Goal: Transaction & Acquisition: Obtain resource

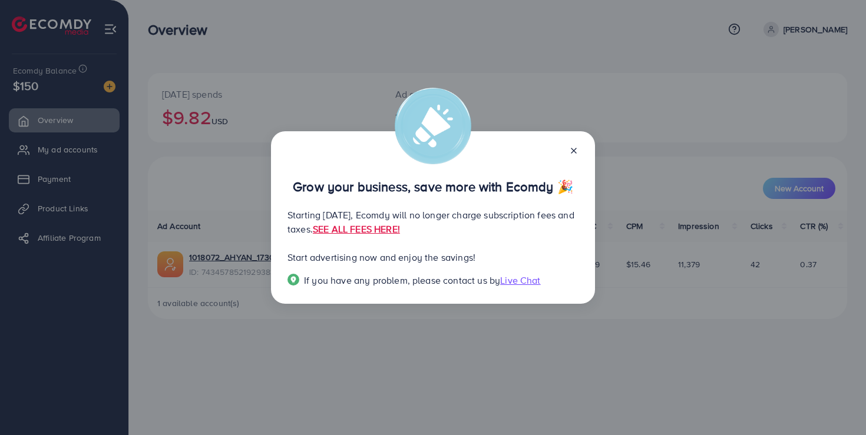
click at [572, 151] on icon at bounding box center [573, 150] width 9 height 9
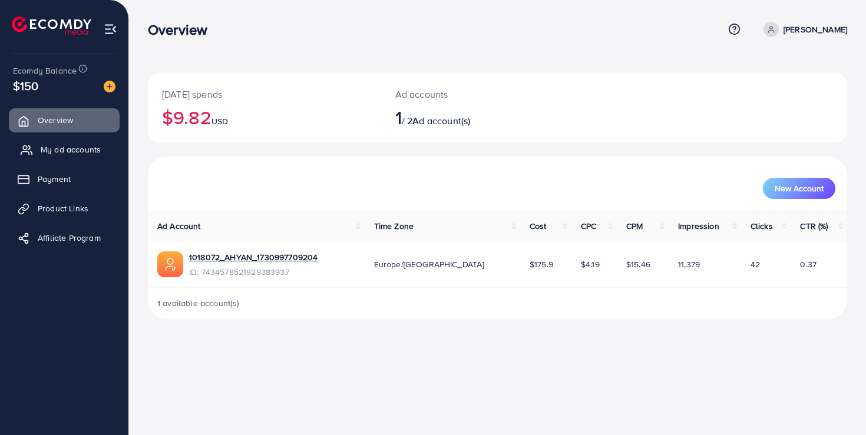
click at [69, 155] on span "My ad accounts" at bounding box center [71, 150] width 60 height 12
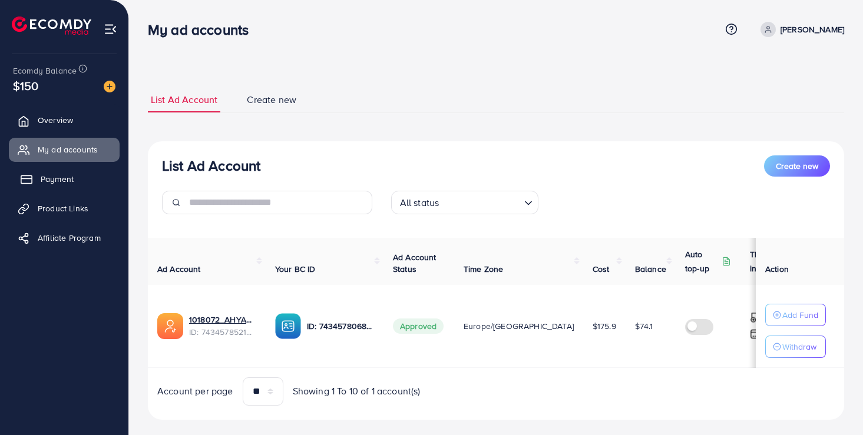
click at [62, 181] on span "Payment" at bounding box center [57, 179] width 33 height 12
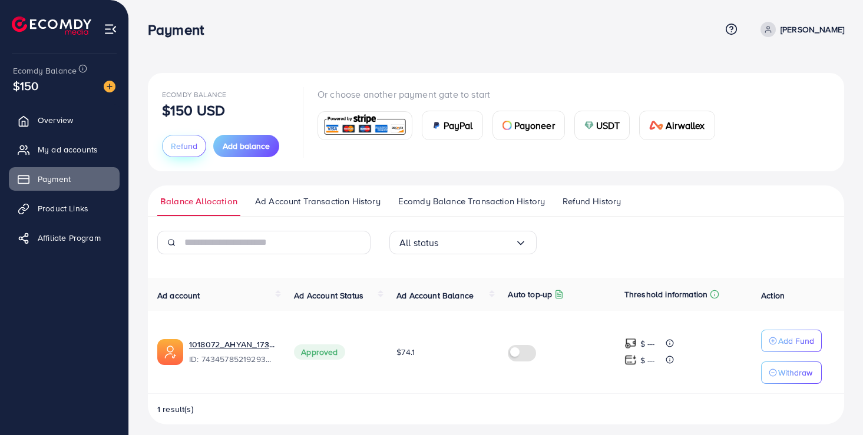
click at [186, 151] on span "Refund" at bounding box center [184, 146] width 27 height 12
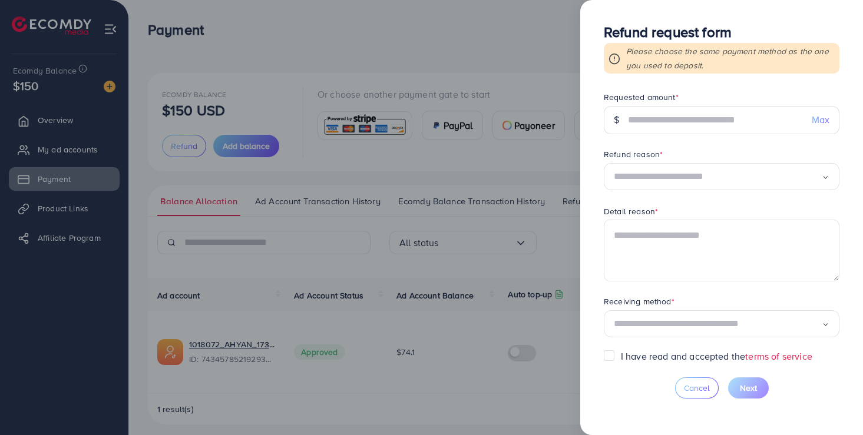
click at [195, 184] on div at bounding box center [431, 217] width 863 height 435
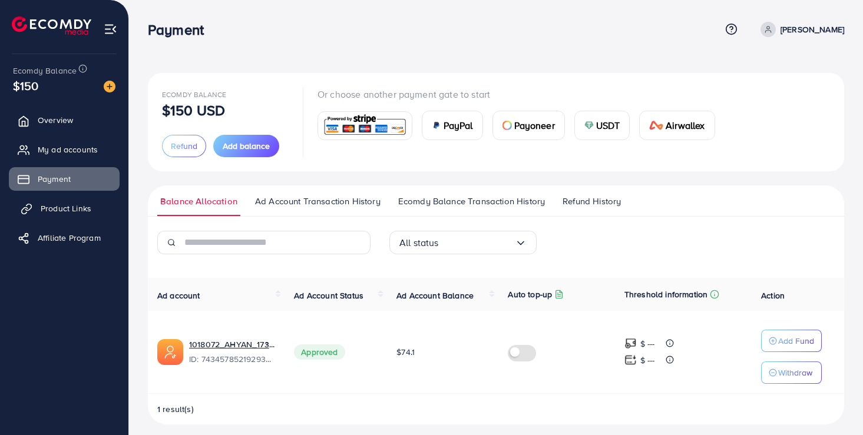
click at [85, 201] on link "Product Links" at bounding box center [64, 209] width 111 height 24
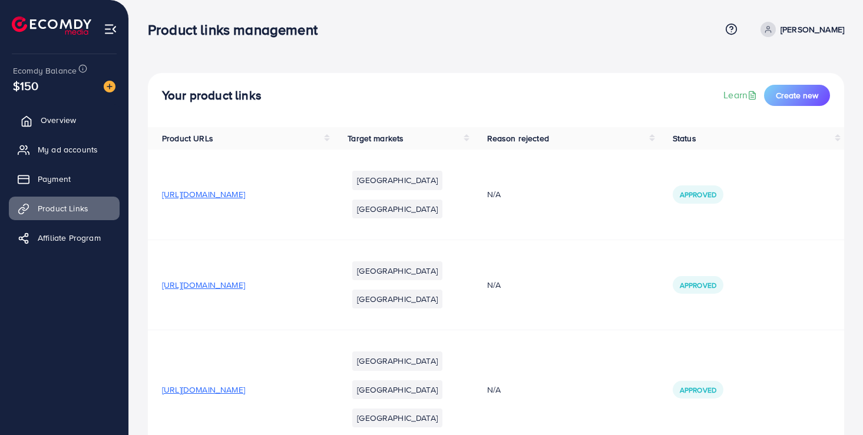
click at [59, 112] on link "Overview" at bounding box center [64, 120] width 111 height 24
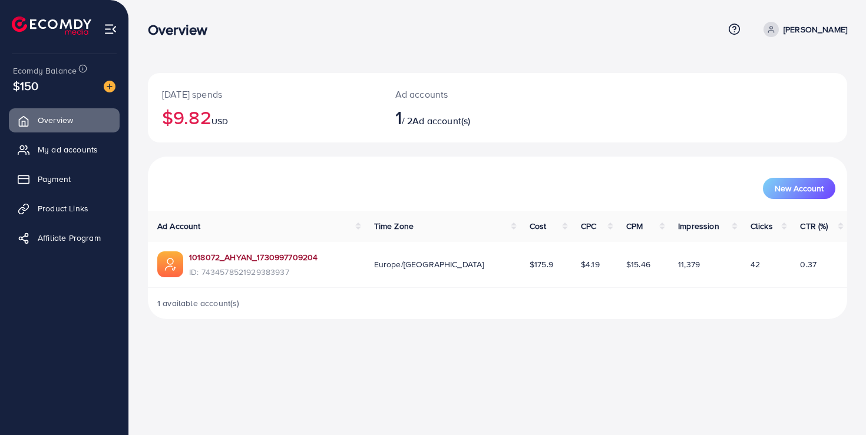
click at [304, 256] on link "1018072_AHYAN_1730997709204" at bounding box center [253, 257] width 128 height 12
click at [573, 342] on div "Overview Help Center Contact Support Term and policy About Us Nazneen Akhtar Pr…" at bounding box center [433, 217] width 866 height 435
click at [107, 25] on img at bounding box center [111, 29] width 14 height 14
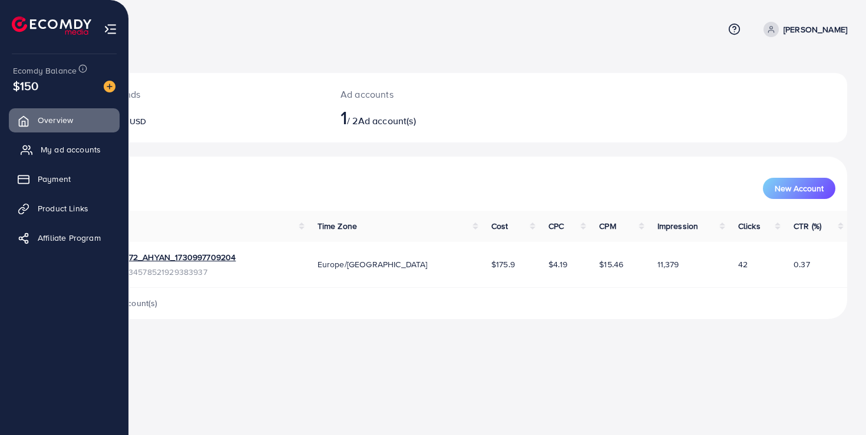
click at [59, 158] on link "My ad accounts" at bounding box center [64, 150] width 111 height 24
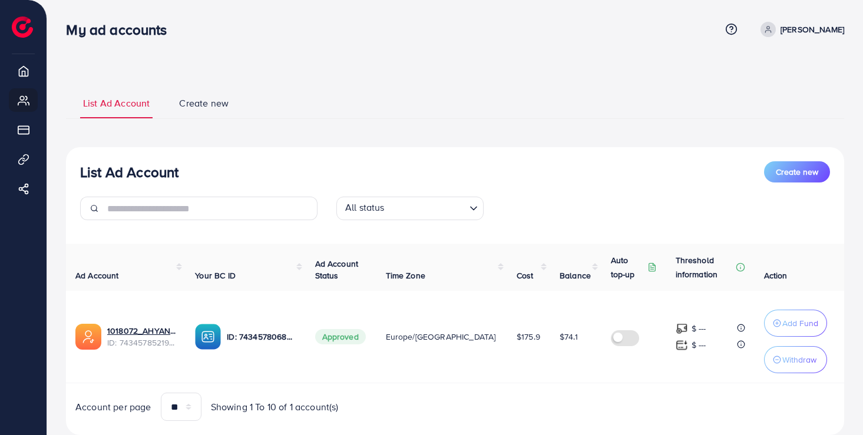
scroll to position [33, 0]
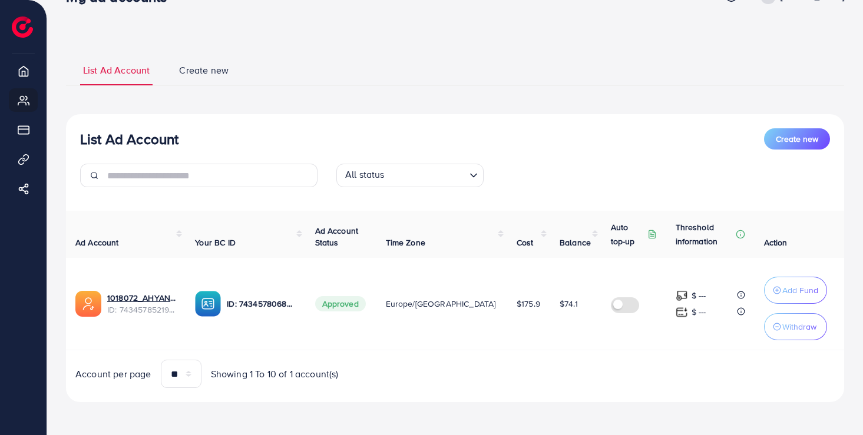
click at [465, 181] on div "All status" at bounding box center [402, 174] width 125 height 21
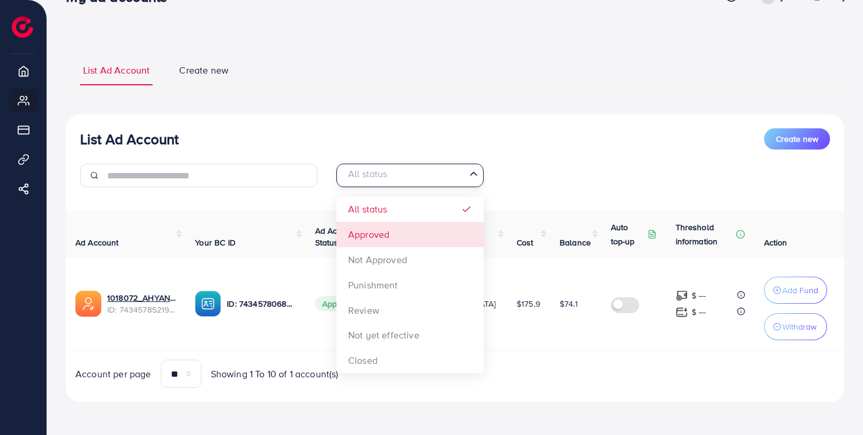
click at [561, 133] on div "List Ad Account Create new" at bounding box center [455, 138] width 750 height 21
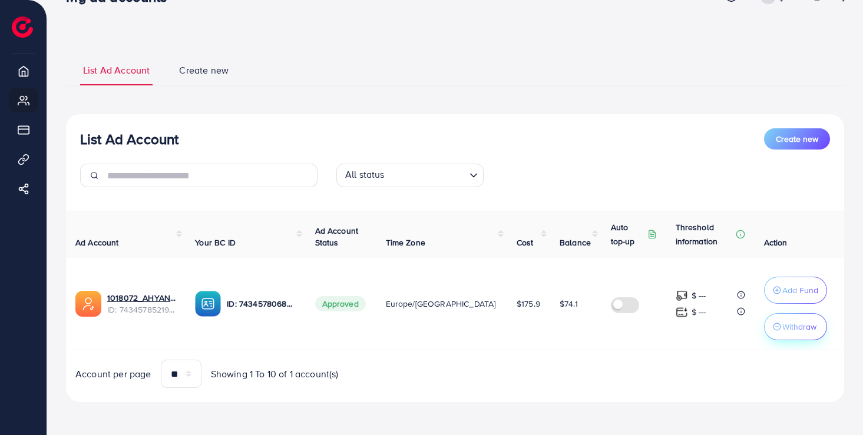
click at [792, 332] on p "Withdraw" at bounding box center [799, 327] width 34 height 14
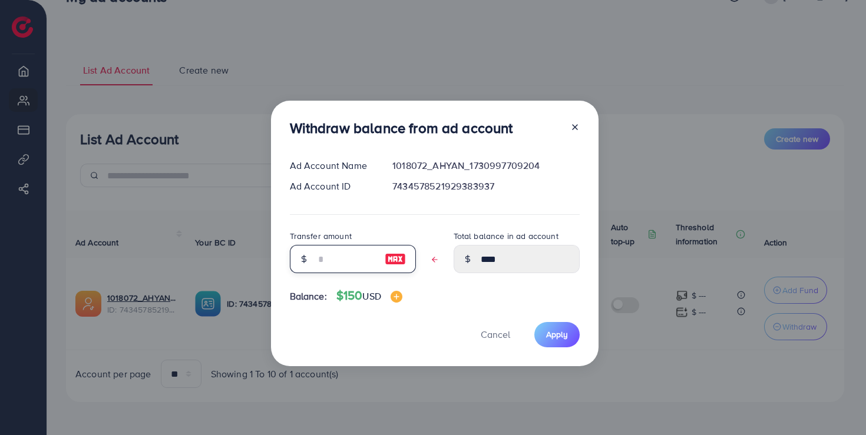
drag, startPoint x: 344, startPoint y: 261, endPoint x: 294, endPoint y: 260, distance: 50.1
click at [294, 261] on div at bounding box center [353, 259] width 126 height 28
click at [394, 263] on div at bounding box center [395, 259] width 41 height 28
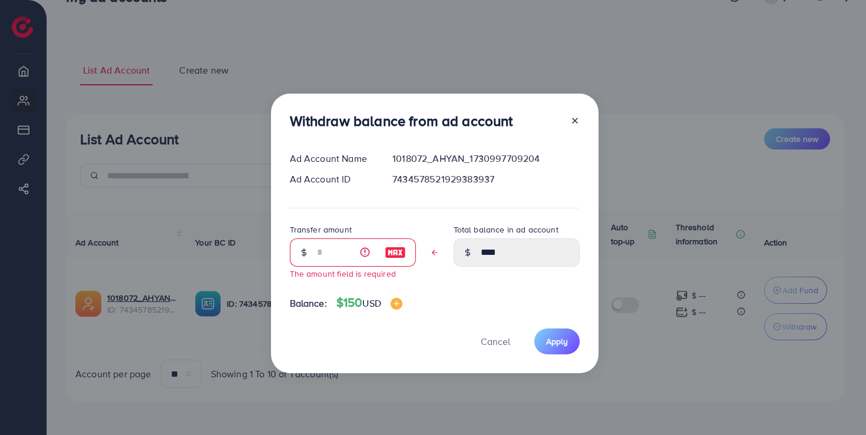
click at [393, 250] on img at bounding box center [395, 253] width 21 height 14
type input "****"
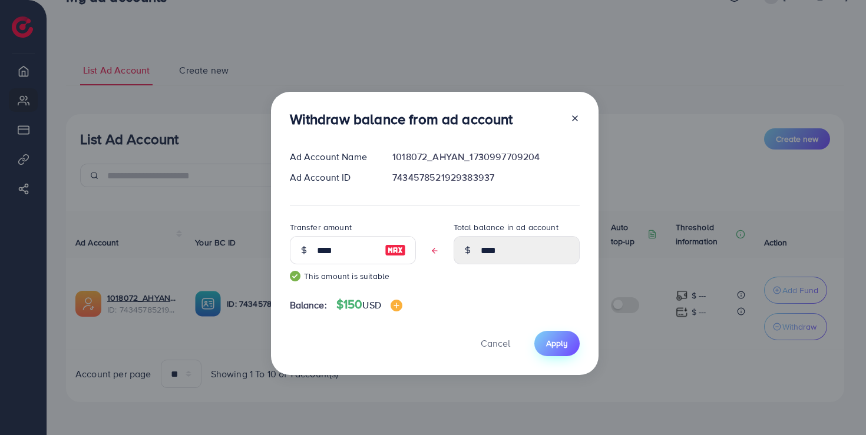
click at [563, 345] on span "Apply" at bounding box center [557, 343] width 22 height 12
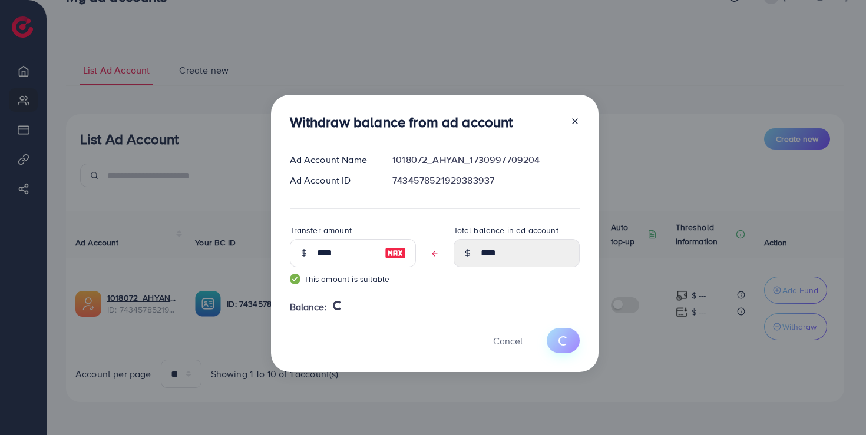
type input "****"
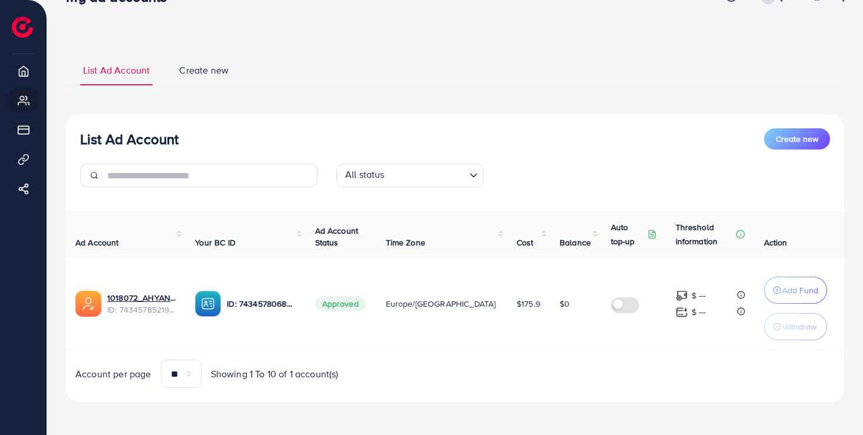
scroll to position [0, 0]
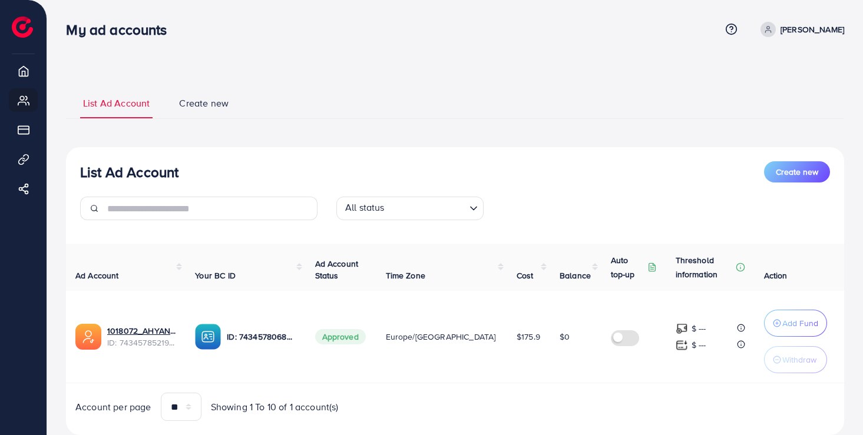
click at [816, 30] on p "Nazneen Akhtar" at bounding box center [812, 29] width 64 height 14
click at [777, 67] on span "Profile" at bounding box center [770, 70] width 27 height 14
select select "**********"
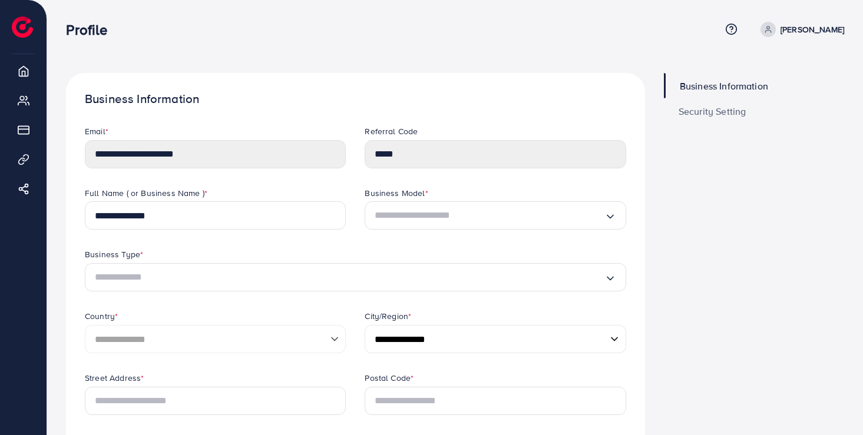
click at [715, 109] on span "Security Setting" at bounding box center [712, 111] width 68 height 9
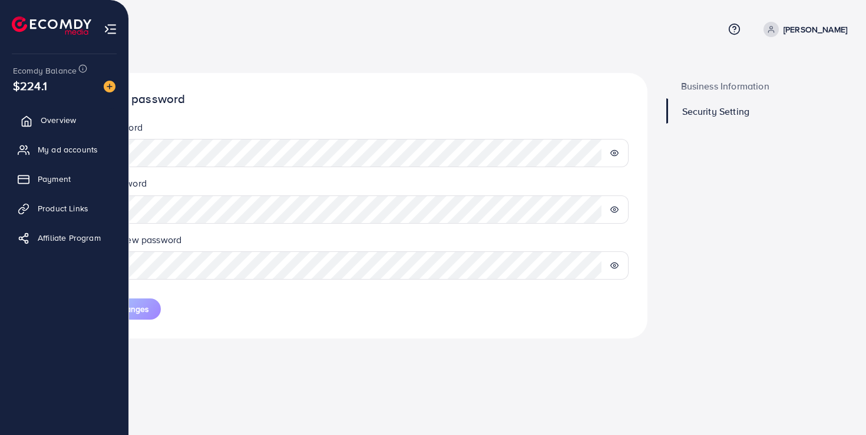
click at [59, 130] on link "Overview" at bounding box center [64, 120] width 111 height 24
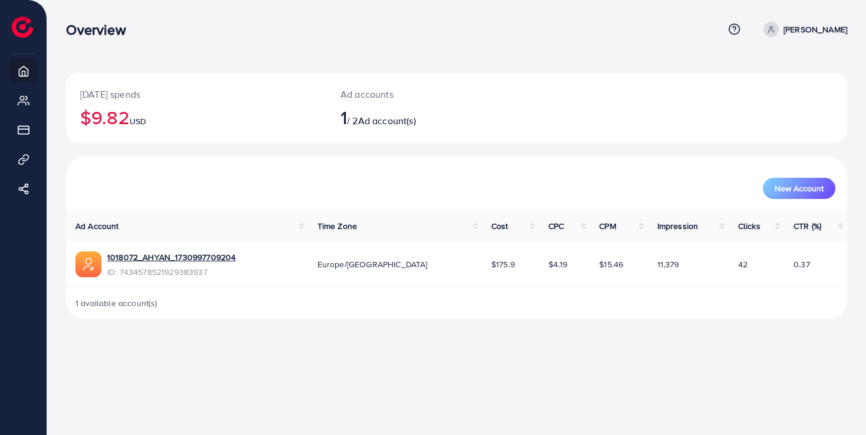
click at [839, 227] on th "CTR (%)" at bounding box center [815, 226] width 63 height 31
click at [839, 228] on th "CTR (%)" at bounding box center [815, 226] width 63 height 31
click at [206, 261] on link "1018072_AHYAN_1730997709204" at bounding box center [171, 257] width 128 height 12
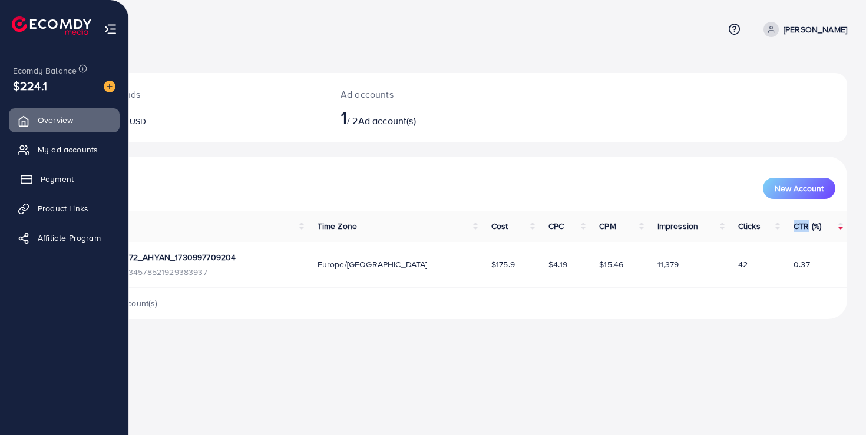
click at [55, 186] on link "Payment" at bounding box center [64, 179] width 111 height 24
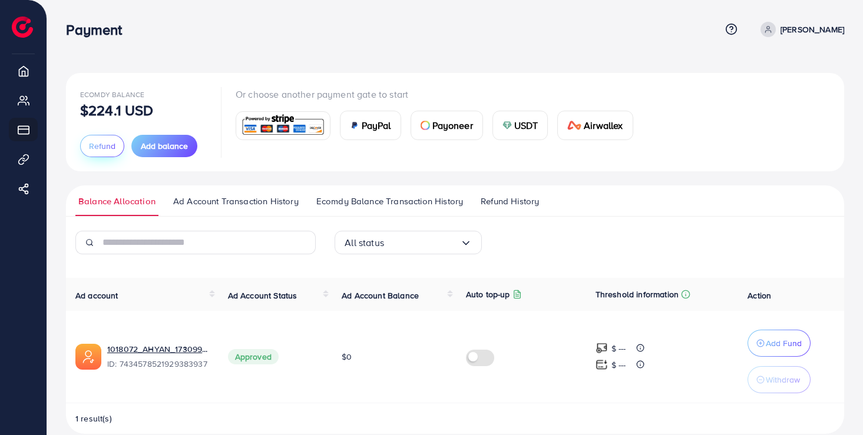
click at [95, 151] on span "Refund" at bounding box center [102, 146] width 27 height 12
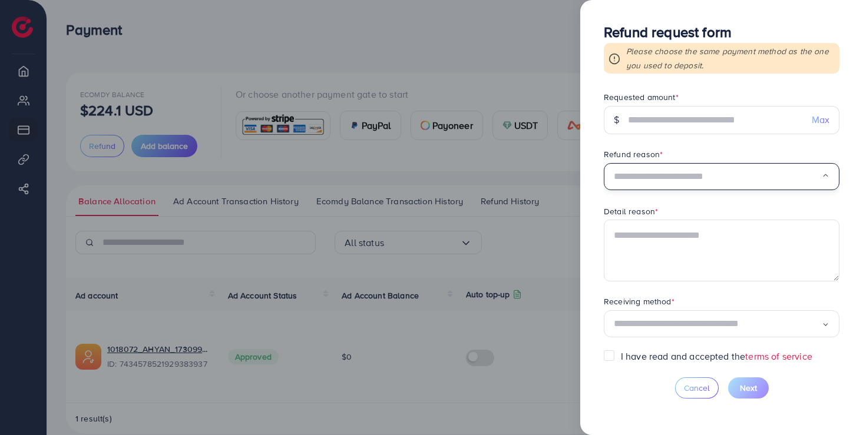
click at [673, 168] on input "Search for option" at bounding box center [718, 177] width 208 height 18
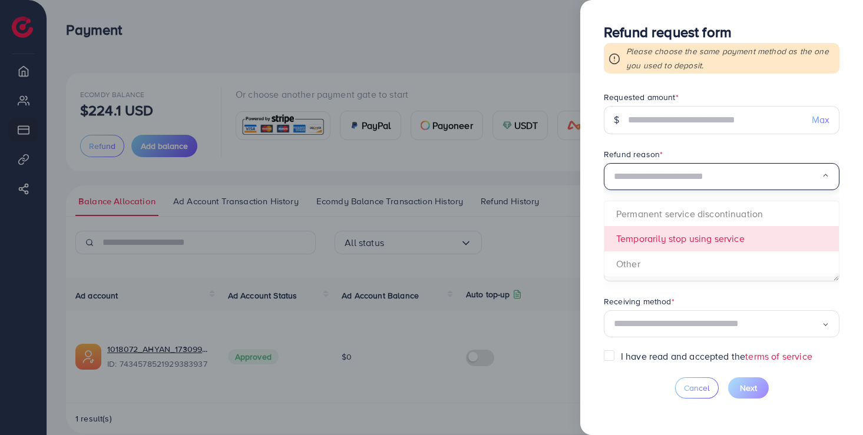
click at [677, 241] on form "Requested amount * $ Max Refund reason * Loading... Permanent service discontin…" at bounding box center [722, 220] width 236 height 259
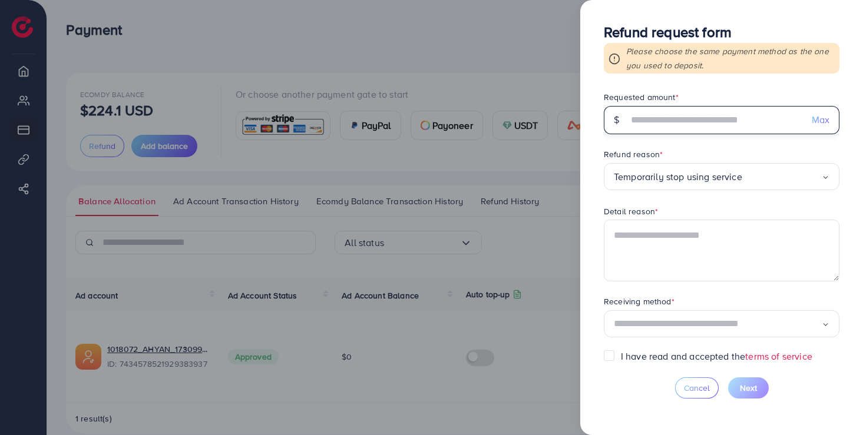
click at [673, 128] on input "text" at bounding box center [715, 120] width 174 height 28
click at [819, 120] on span "Max" at bounding box center [821, 120] width 18 height 14
type input "*****"
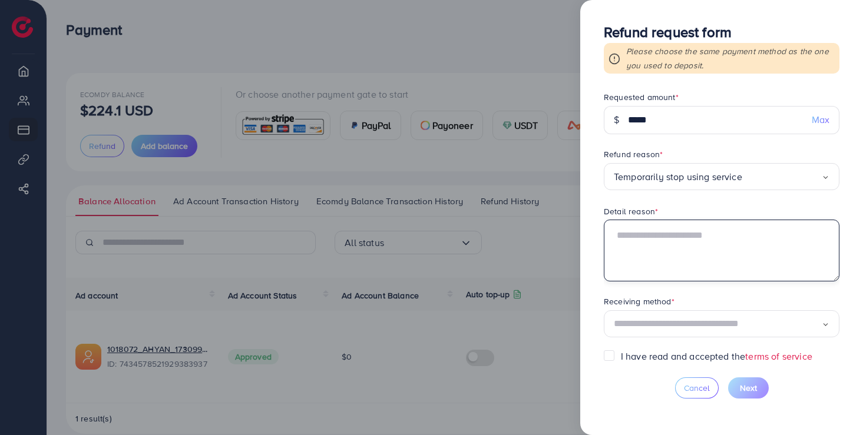
click at [693, 249] on textarea at bounding box center [722, 250] width 236 height 61
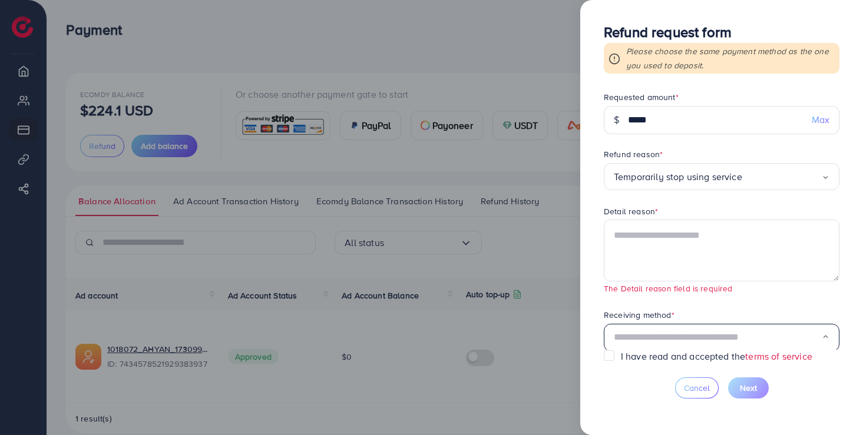
click at [660, 332] on input "Search for option" at bounding box center [718, 338] width 208 height 18
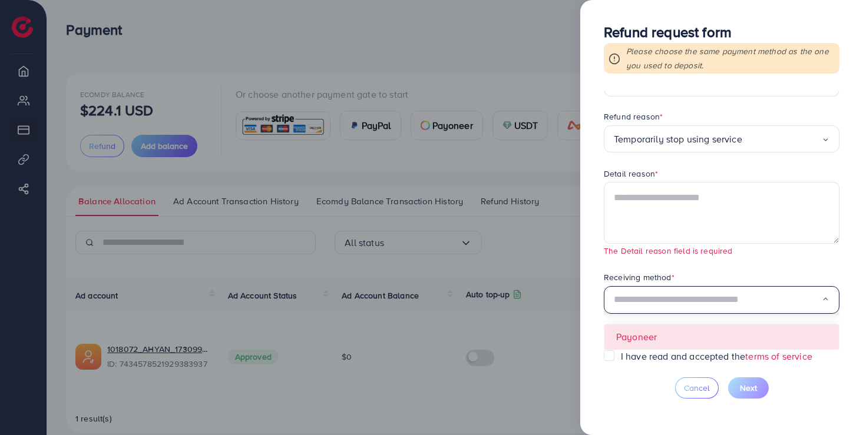
scroll to position [12, 0]
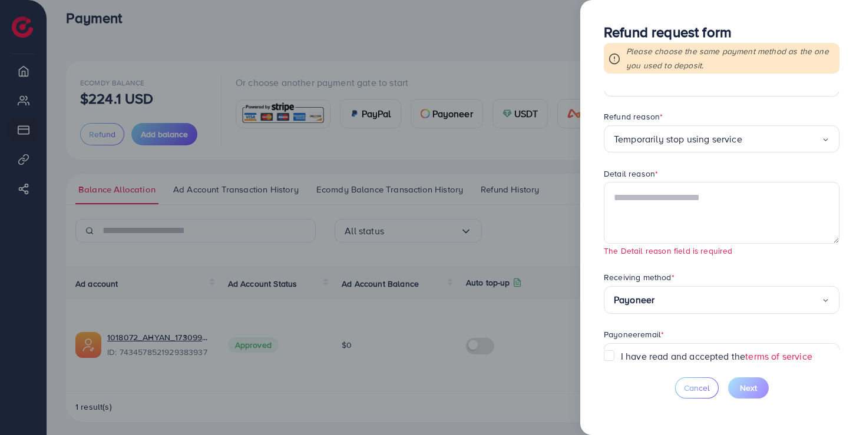
click at [639, 345] on form "Requested amount * $ ***** Max Refund reason * Temporarily stop using service L…" at bounding box center [722, 220] width 236 height 259
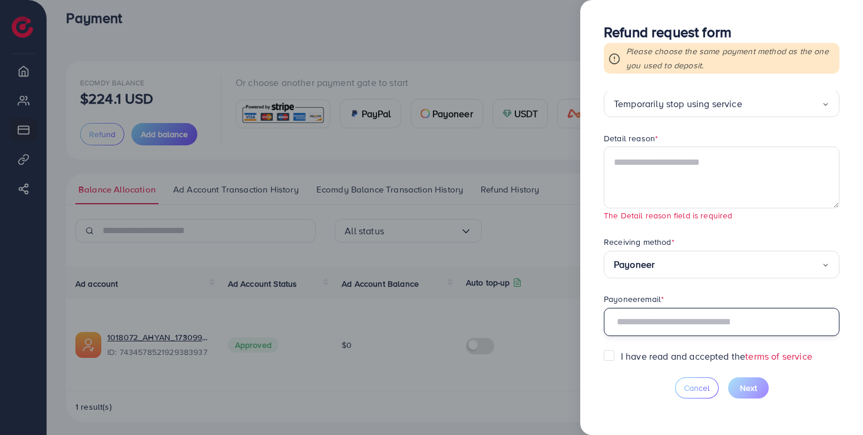
click at [677, 325] on input "text" at bounding box center [722, 322] width 236 height 28
click at [653, 329] on input "text" at bounding box center [722, 322] width 236 height 28
paste input "**********"
type input "**********"
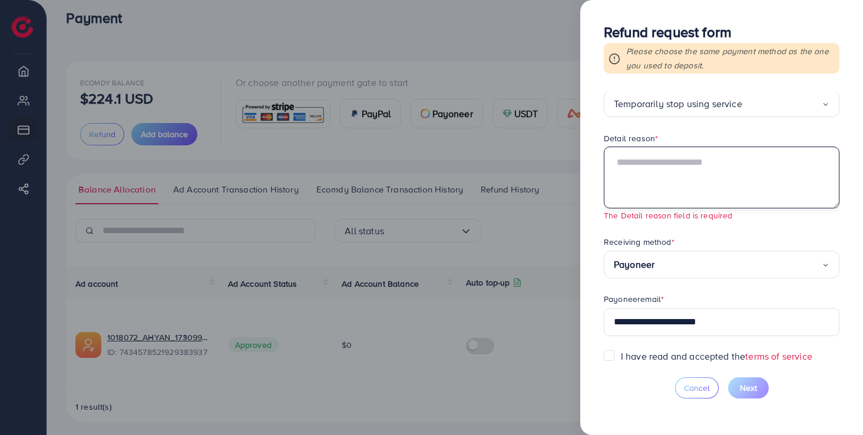
click at [667, 186] on textarea at bounding box center [722, 177] width 236 height 61
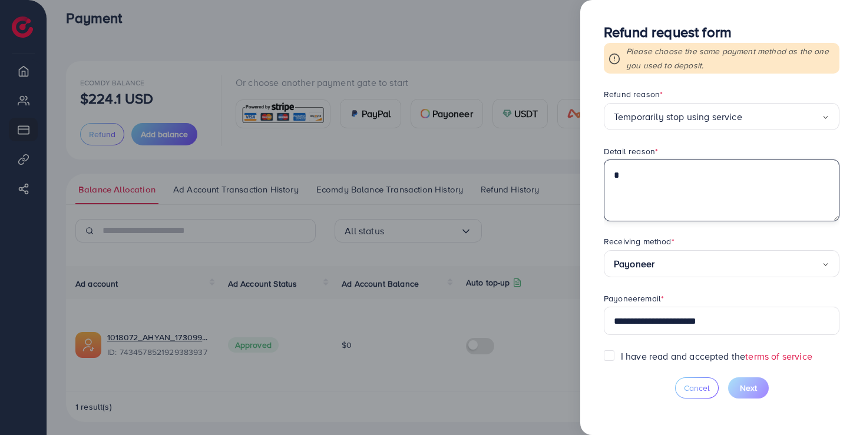
scroll to position [59, 0]
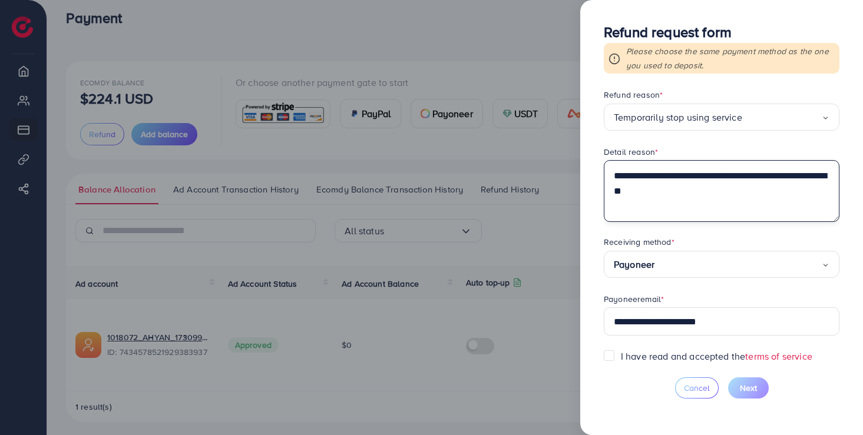
type textarea "**********"
click at [686, 360] on label "I have read and accepted the terms of service" at bounding box center [716, 357] width 191 height 14
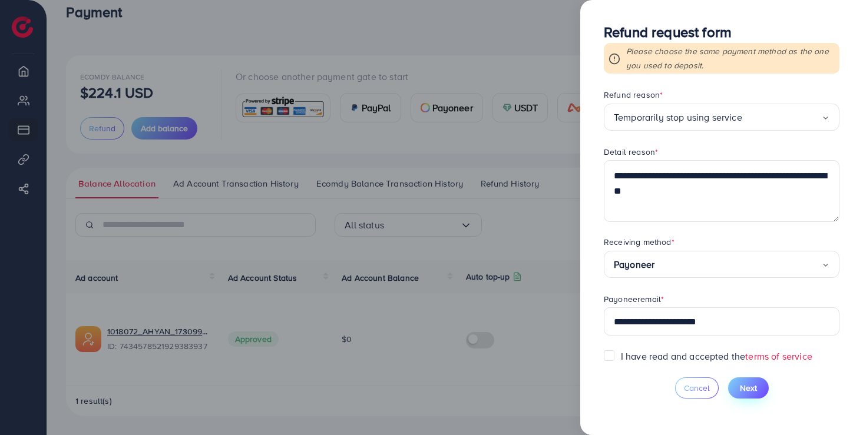
click at [755, 383] on span "Next" at bounding box center [748, 388] width 17 height 12
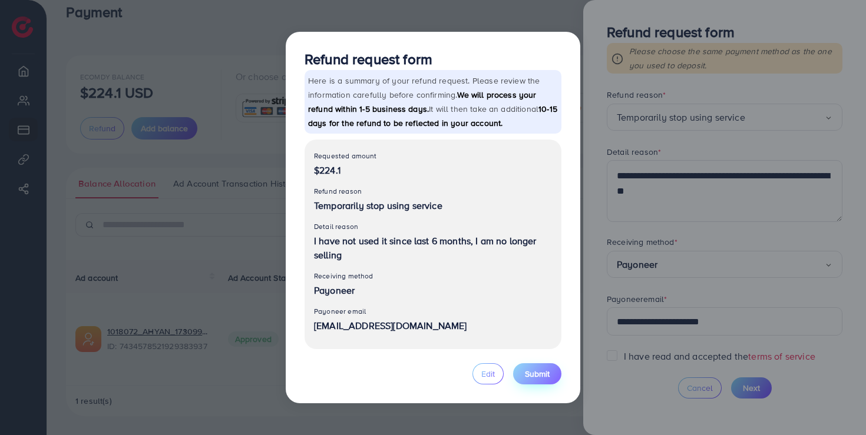
click at [532, 376] on span "Submit" at bounding box center [537, 374] width 25 height 12
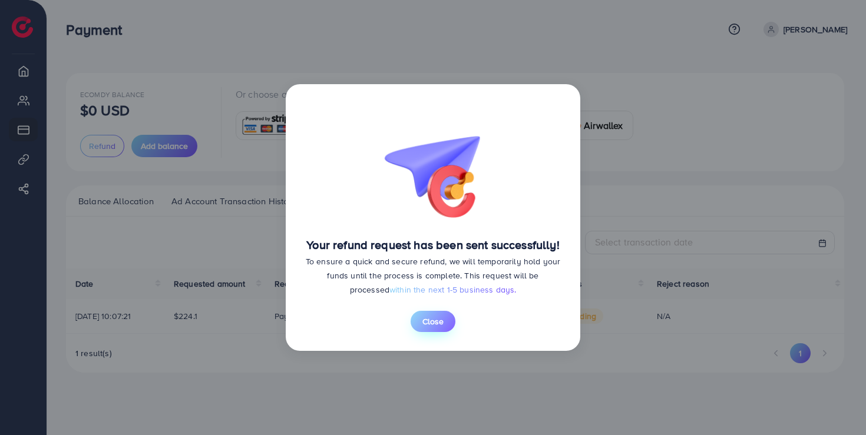
click at [434, 320] on span "Close" at bounding box center [432, 322] width 21 height 12
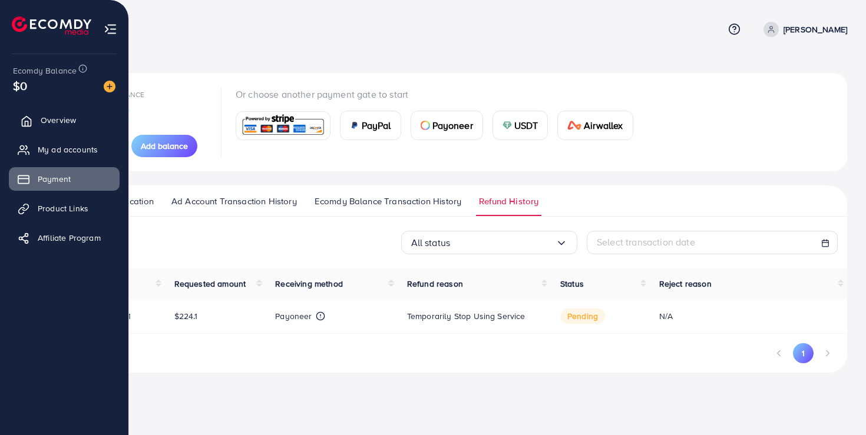
click at [52, 121] on span "Overview" at bounding box center [58, 120] width 35 height 12
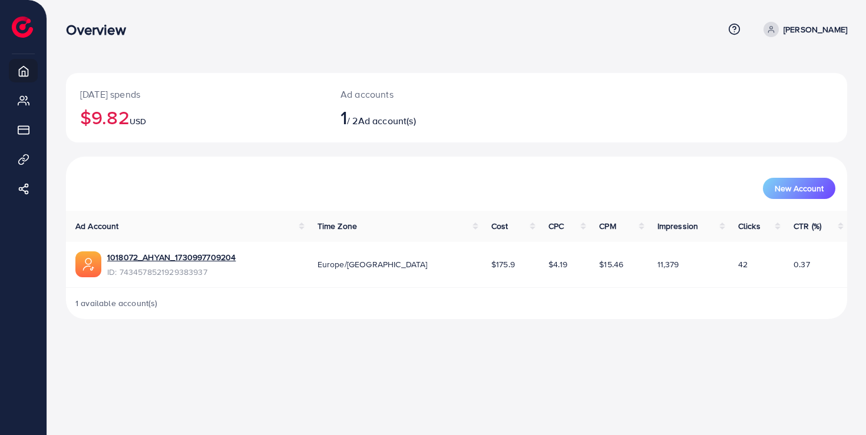
click at [549, 49] on nav "Overview Help Center Contact Support Term and policy About Us Nazneen Akhtar Pr…" at bounding box center [456, 29] width 781 height 42
click at [112, 21] on h3 "Overview" at bounding box center [100, 29] width 69 height 17
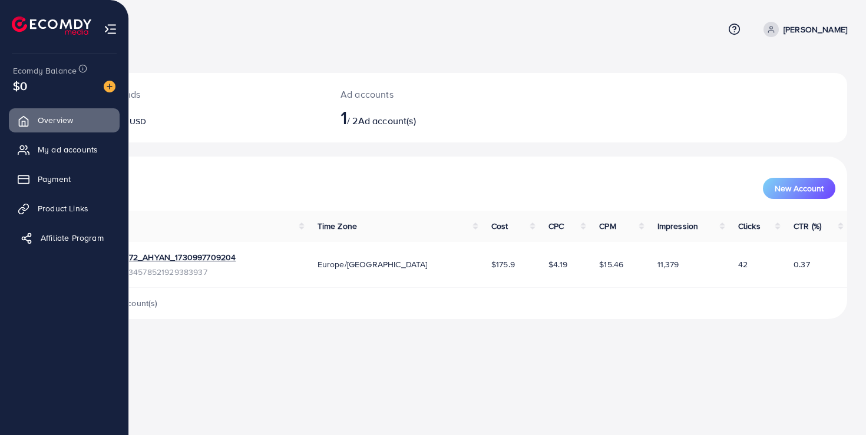
click at [49, 234] on span "Affiliate Program" at bounding box center [72, 238] width 63 height 12
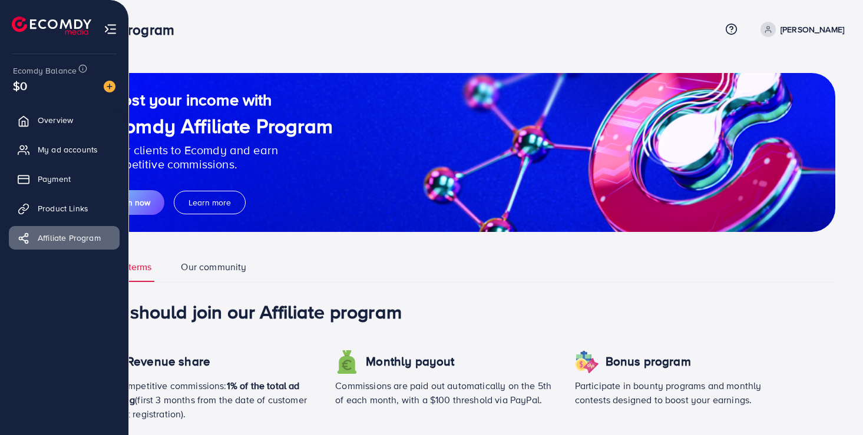
click at [108, 30] on img at bounding box center [111, 29] width 14 height 14
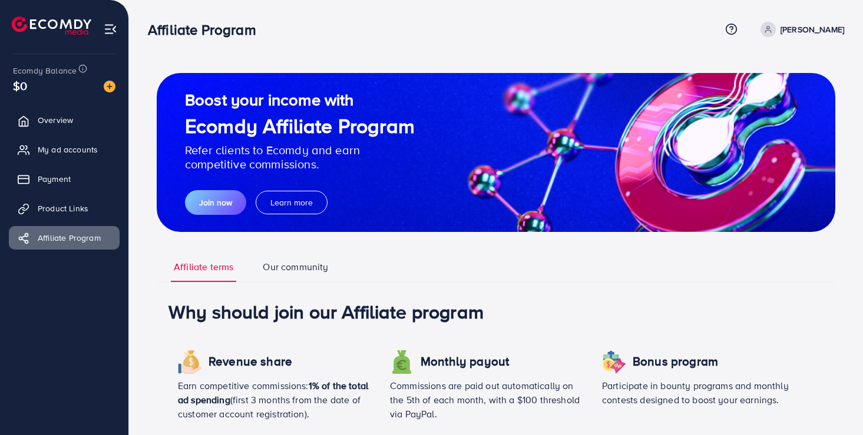
click at [108, 30] on img at bounding box center [111, 29] width 14 height 14
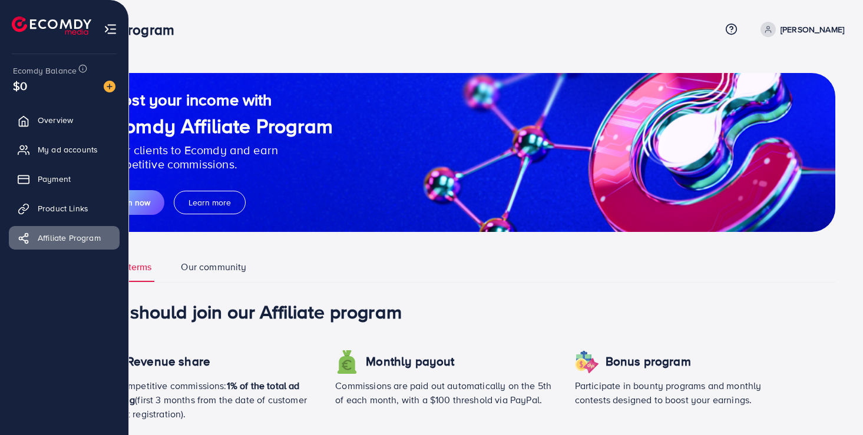
click at [107, 31] on img at bounding box center [111, 29] width 14 height 14
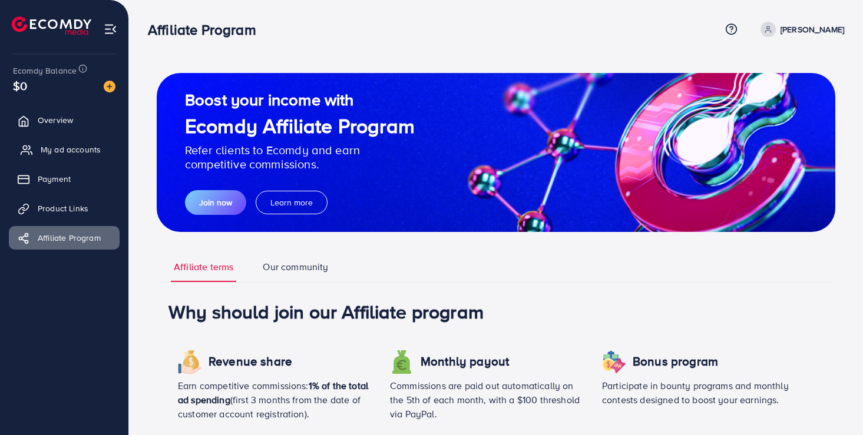
click at [58, 144] on span "My ad accounts" at bounding box center [71, 150] width 60 height 12
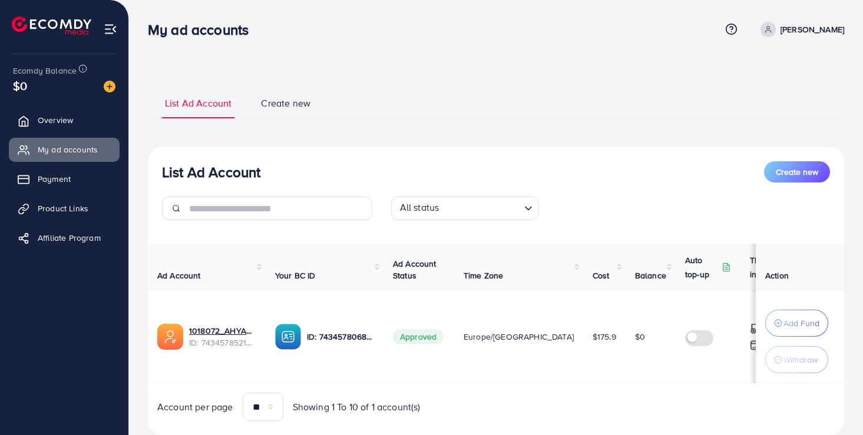
scroll to position [36, 0]
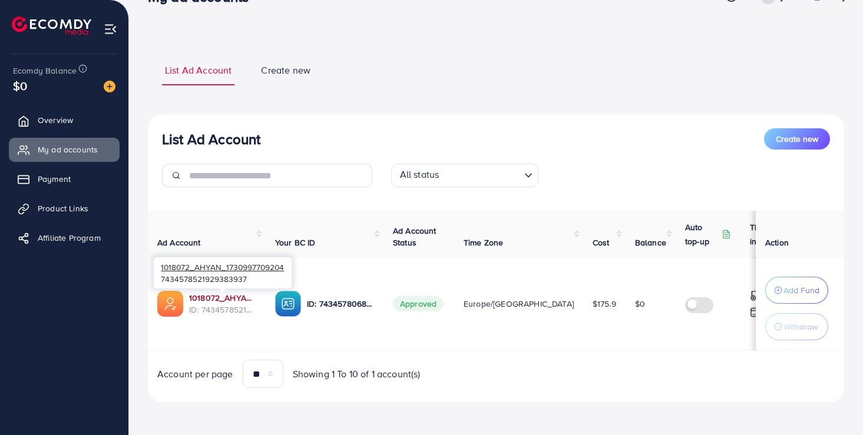
click at [229, 299] on link "1018072_AHYAN_1730997709204" at bounding box center [222, 298] width 67 height 12
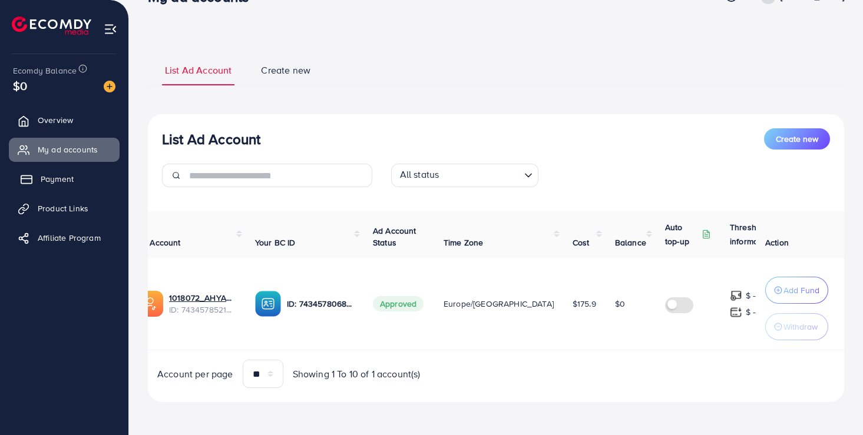
click at [53, 177] on span "Payment" at bounding box center [57, 179] width 33 height 12
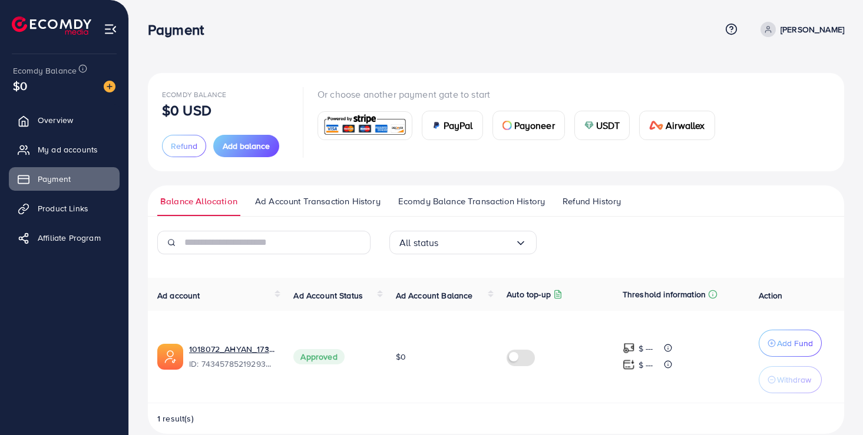
scroll to position [18, 0]
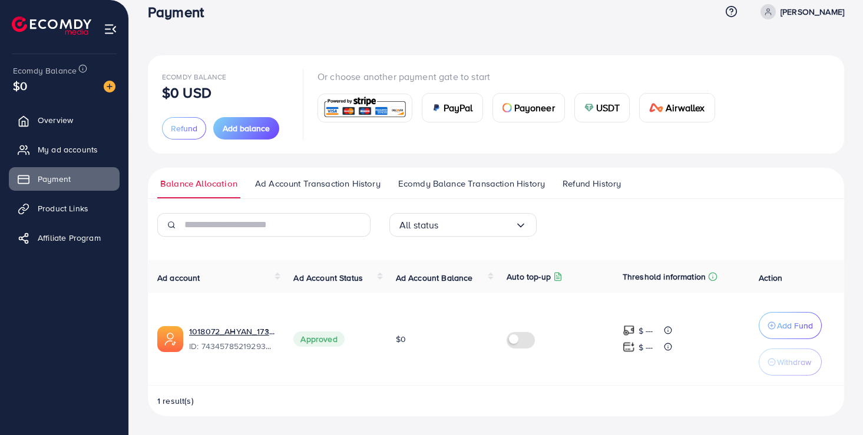
click at [534, 229] on div "All status Loading..." at bounding box center [462, 225] width 147 height 24
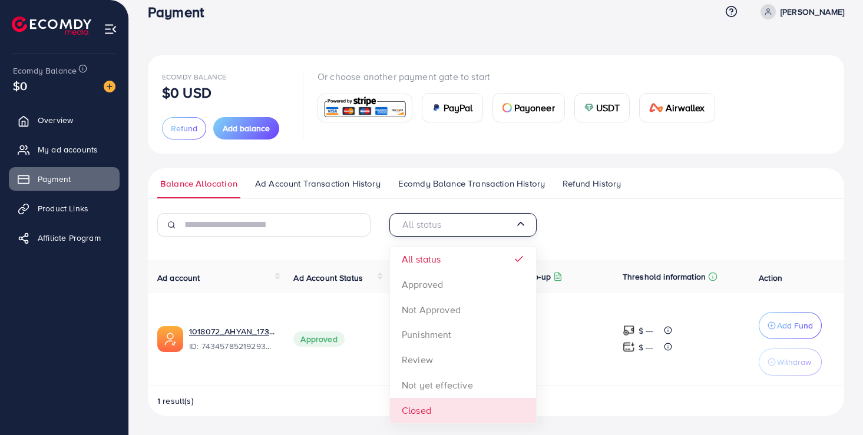
click at [446, 404] on div "All status Loading... All status Approved Not Approved Punishment Review Not ye…" at bounding box center [496, 314] width 696 height 203
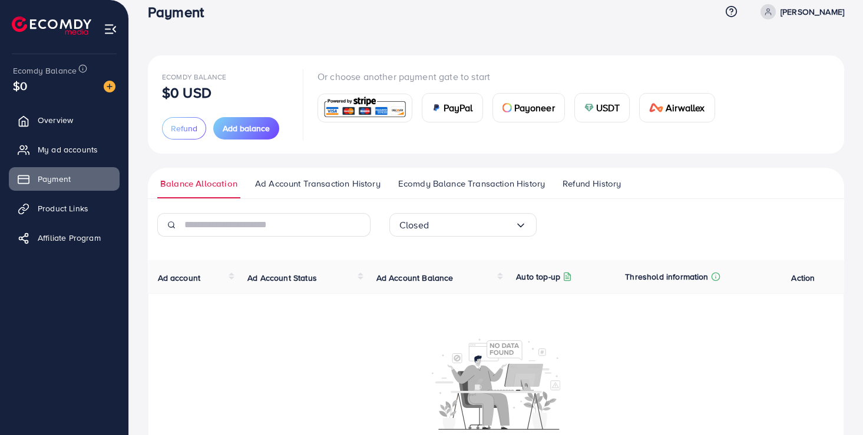
click at [483, 227] on input "Search for option" at bounding box center [472, 225] width 86 height 18
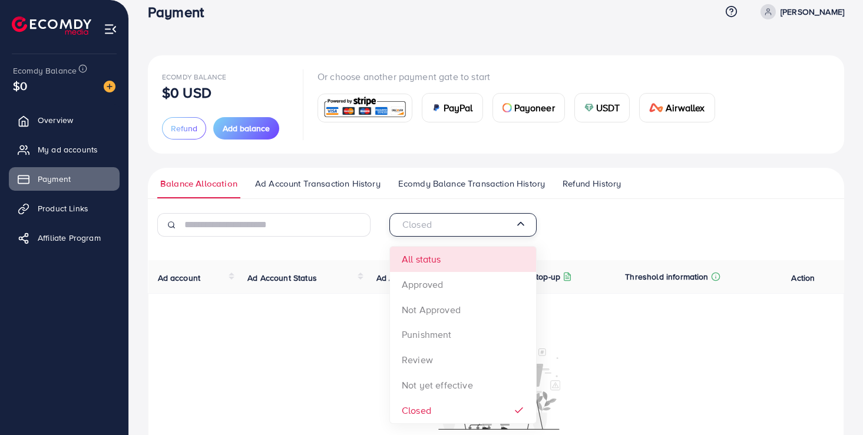
click at [446, 267] on div "Closed Loading... All status Approved Not Approved Punishment Review Not yet ef…" at bounding box center [496, 359] width 696 height 292
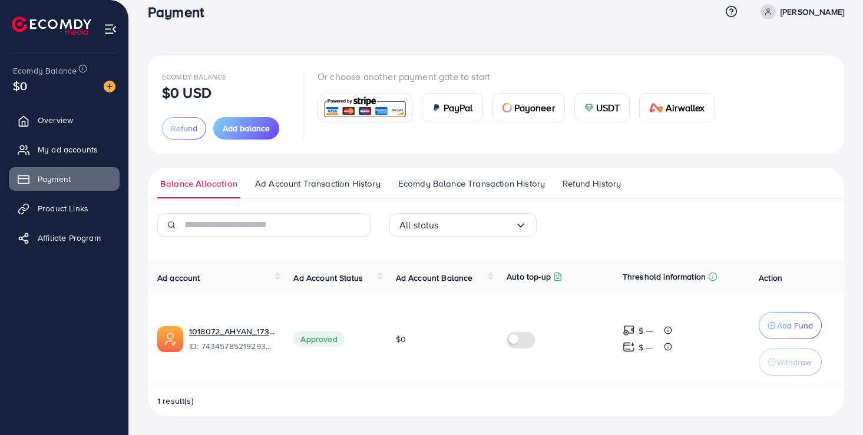
scroll to position [0, 0]
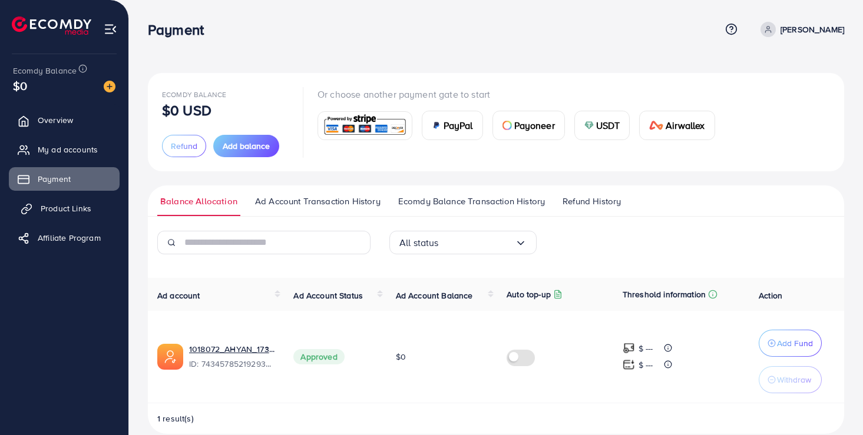
click at [72, 213] on span "Product Links" at bounding box center [66, 209] width 51 height 12
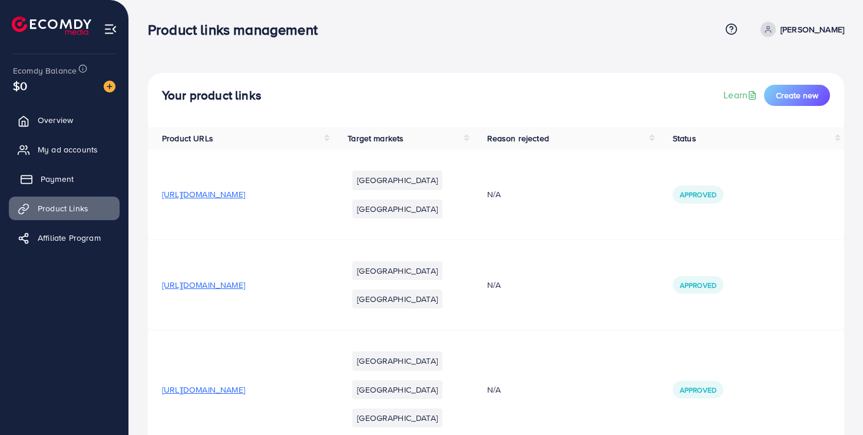
click at [57, 179] on span "Payment" at bounding box center [57, 179] width 33 height 12
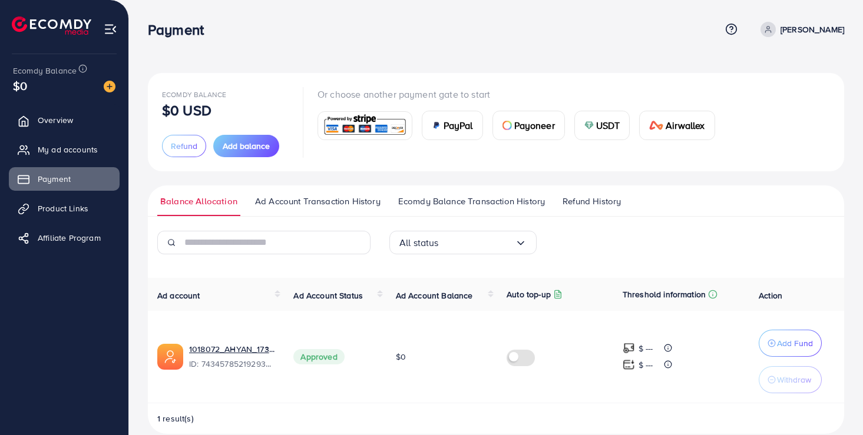
click at [602, 257] on div "All status Loading..." at bounding box center [496, 247] width 232 height 33
click at [592, 207] on span "Refund History" at bounding box center [591, 201] width 58 height 13
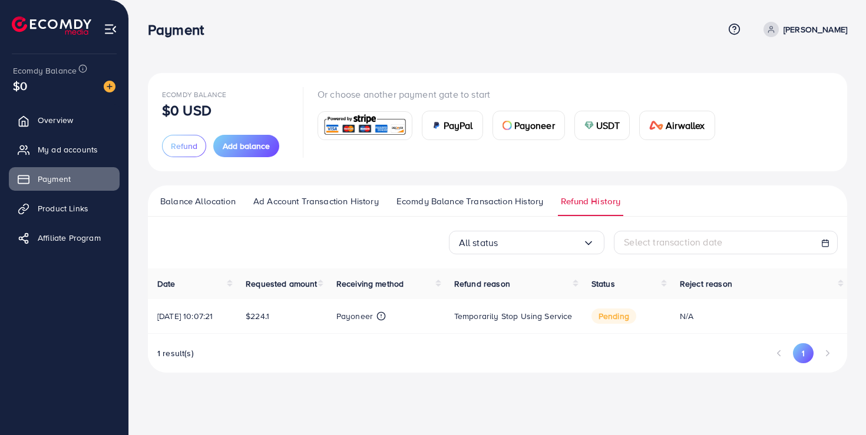
click at [512, 204] on span "Ecomdy Balance Transaction History" at bounding box center [469, 201] width 147 height 13
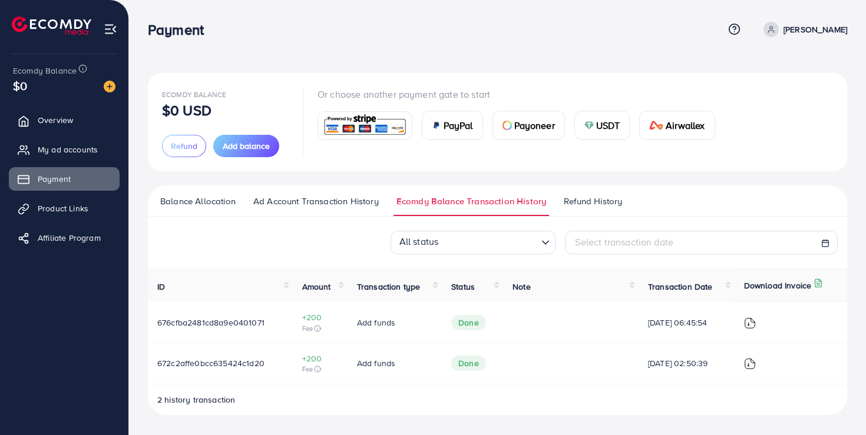
click at [342, 202] on span "Ad Account Transaction History" at bounding box center [315, 201] width 125 height 13
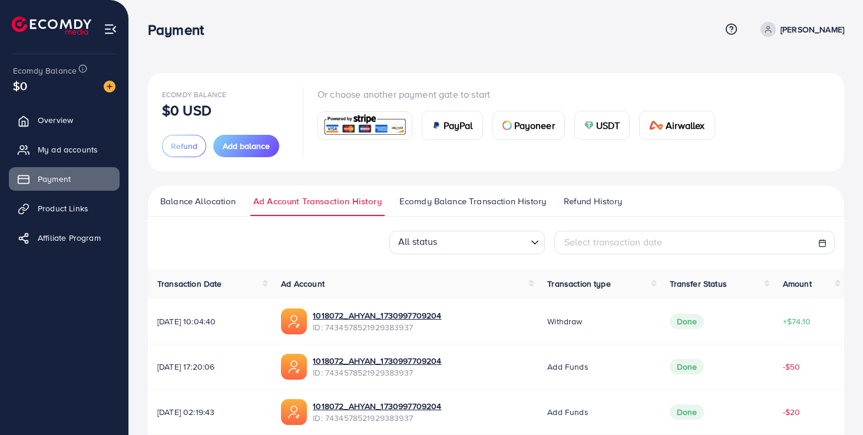
click at [217, 206] on span "Balance Allocation" at bounding box center [197, 201] width 75 height 13
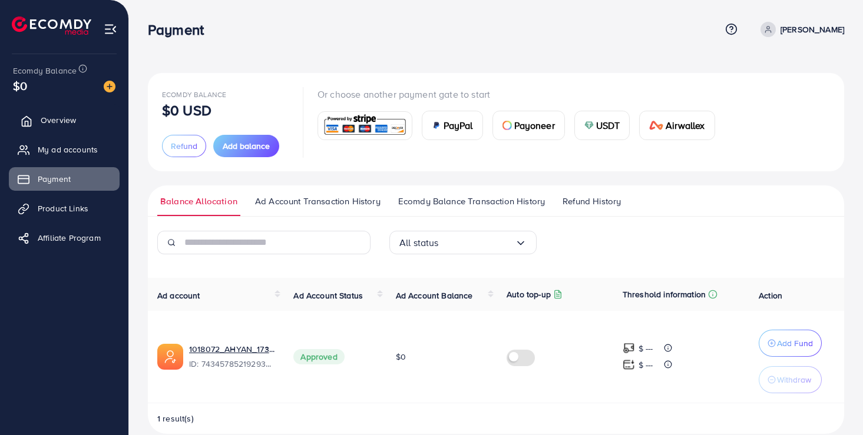
click at [75, 122] on span "Overview" at bounding box center [58, 120] width 35 height 12
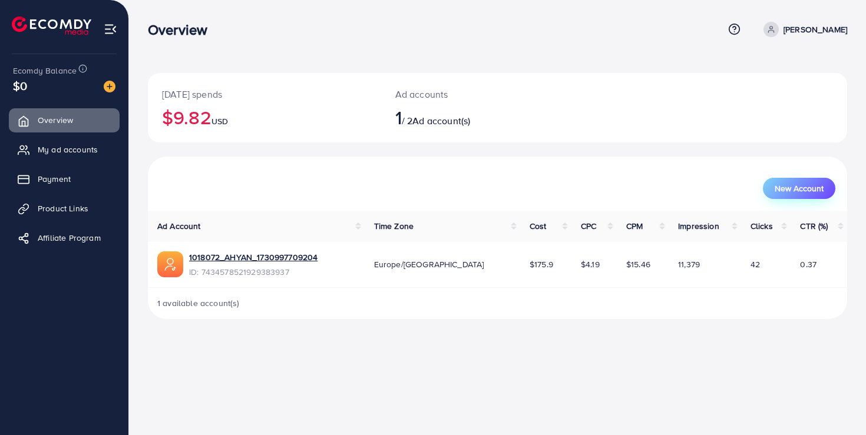
click at [817, 192] on span "New Account" at bounding box center [798, 188] width 49 height 8
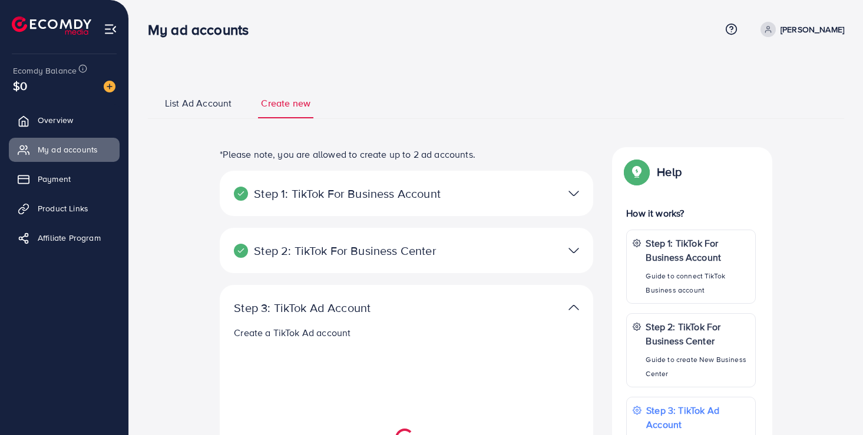
select select
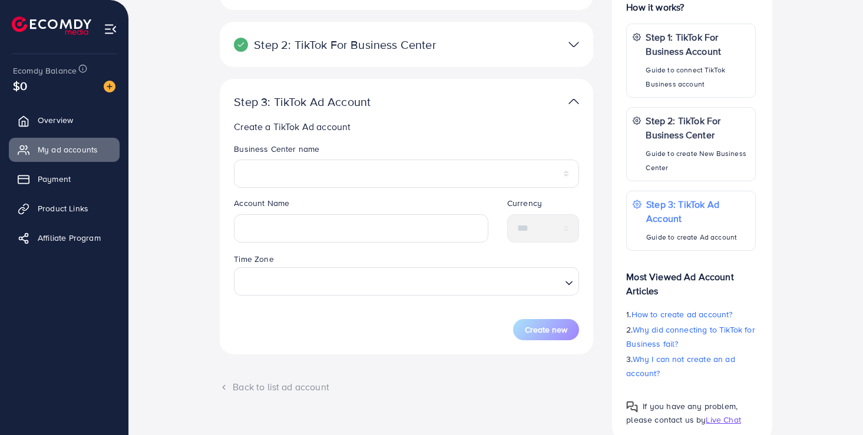
scroll to position [245, 0]
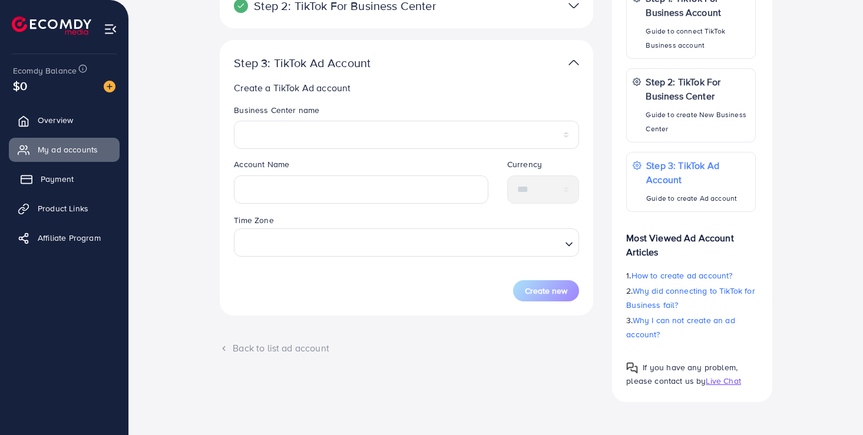
click at [93, 178] on link "Payment" at bounding box center [64, 179] width 111 height 24
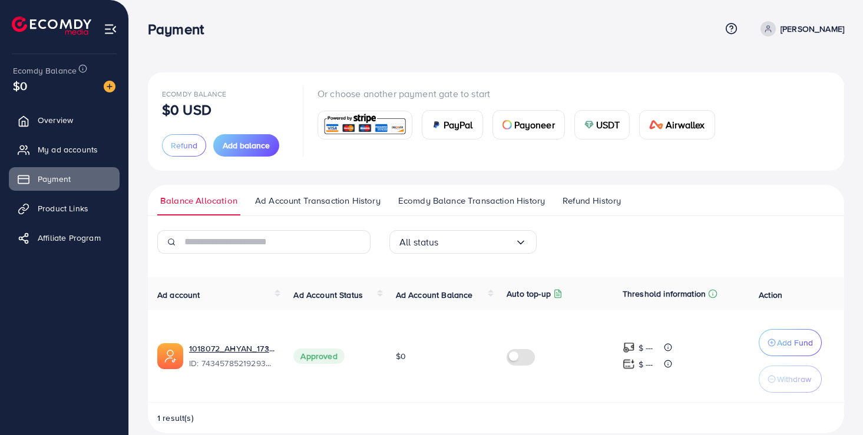
scroll to position [18, 0]
